Goal: Transaction & Acquisition: Book appointment/travel/reservation

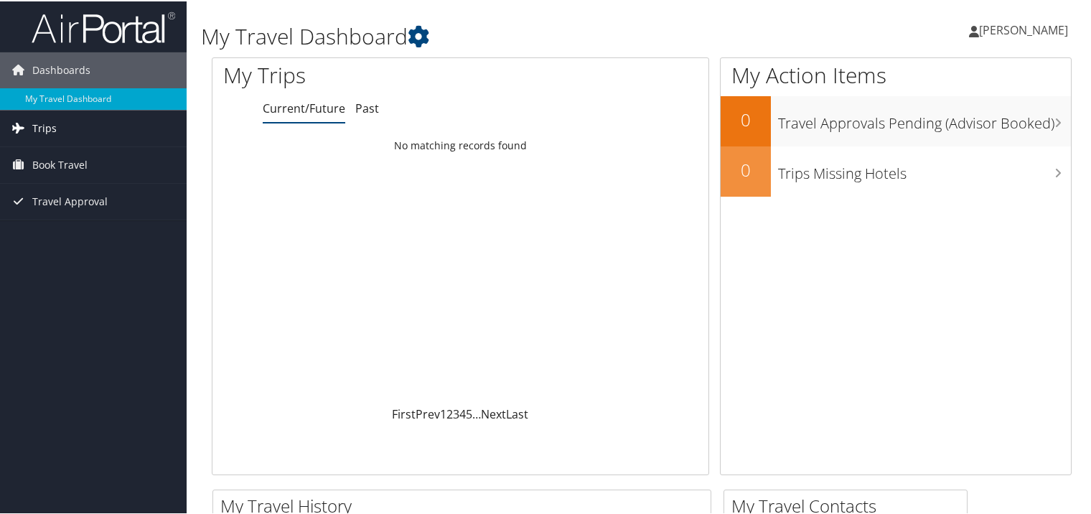
click at [92, 126] on link "Trips" at bounding box center [93, 127] width 187 height 36
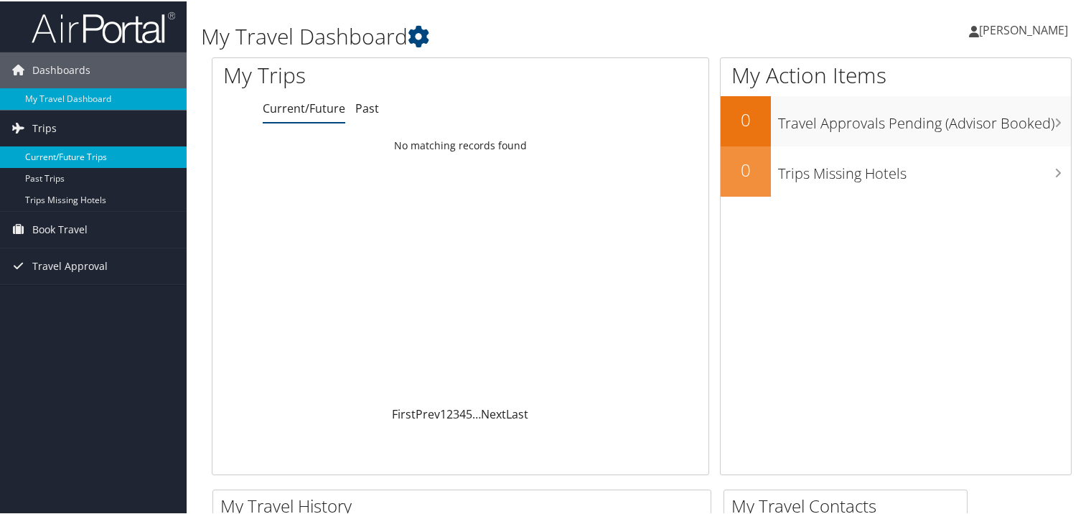
click at [82, 153] on link "Current/Future Trips" at bounding box center [93, 156] width 187 height 22
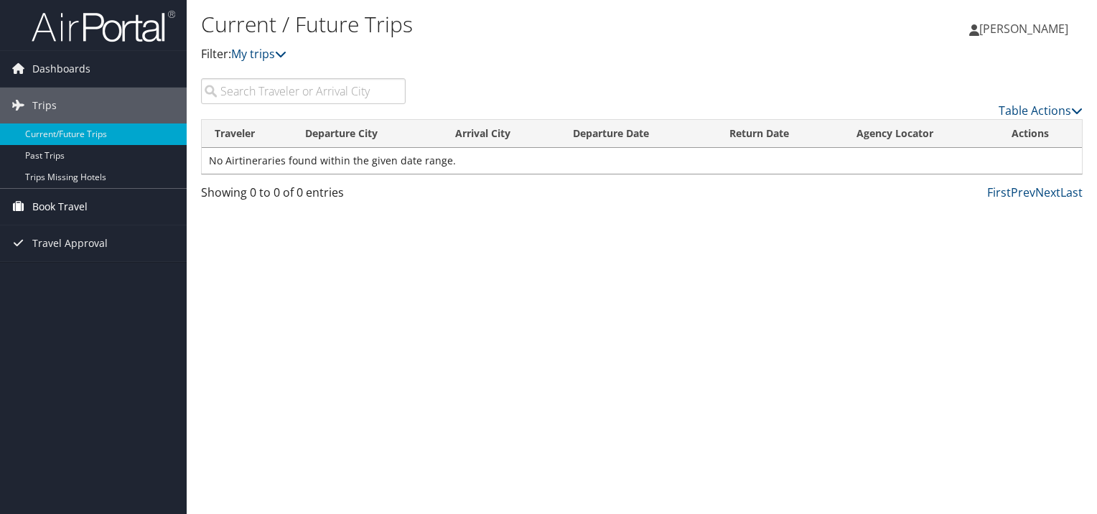
click at [34, 197] on span "Book Travel" at bounding box center [59, 207] width 55 height 36
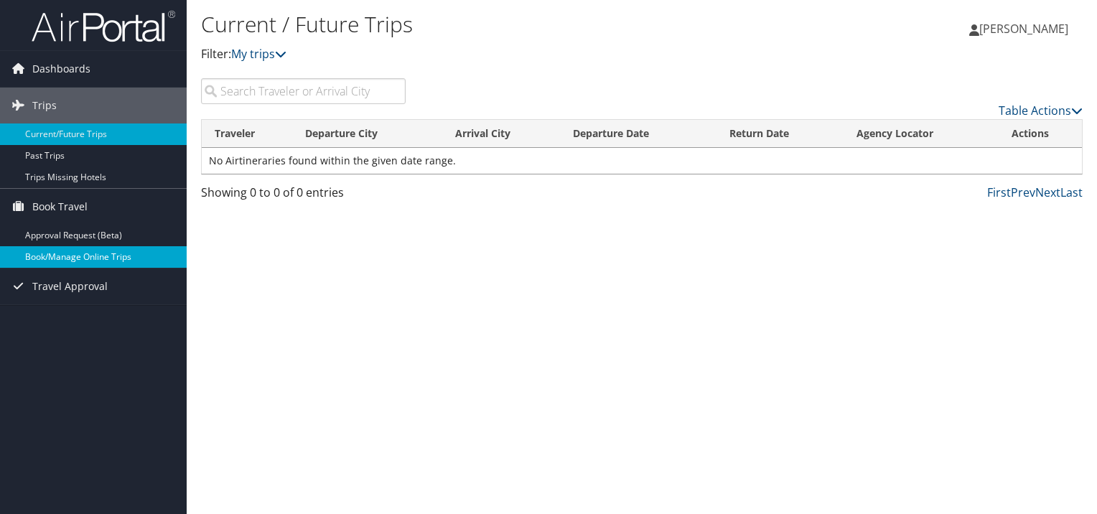
click at [80, 252] on link "Book/Manage Online Trips" at bounding box center [93, 257] width 187 height 22
